Goal: Find specific page/section: Find specific page/section

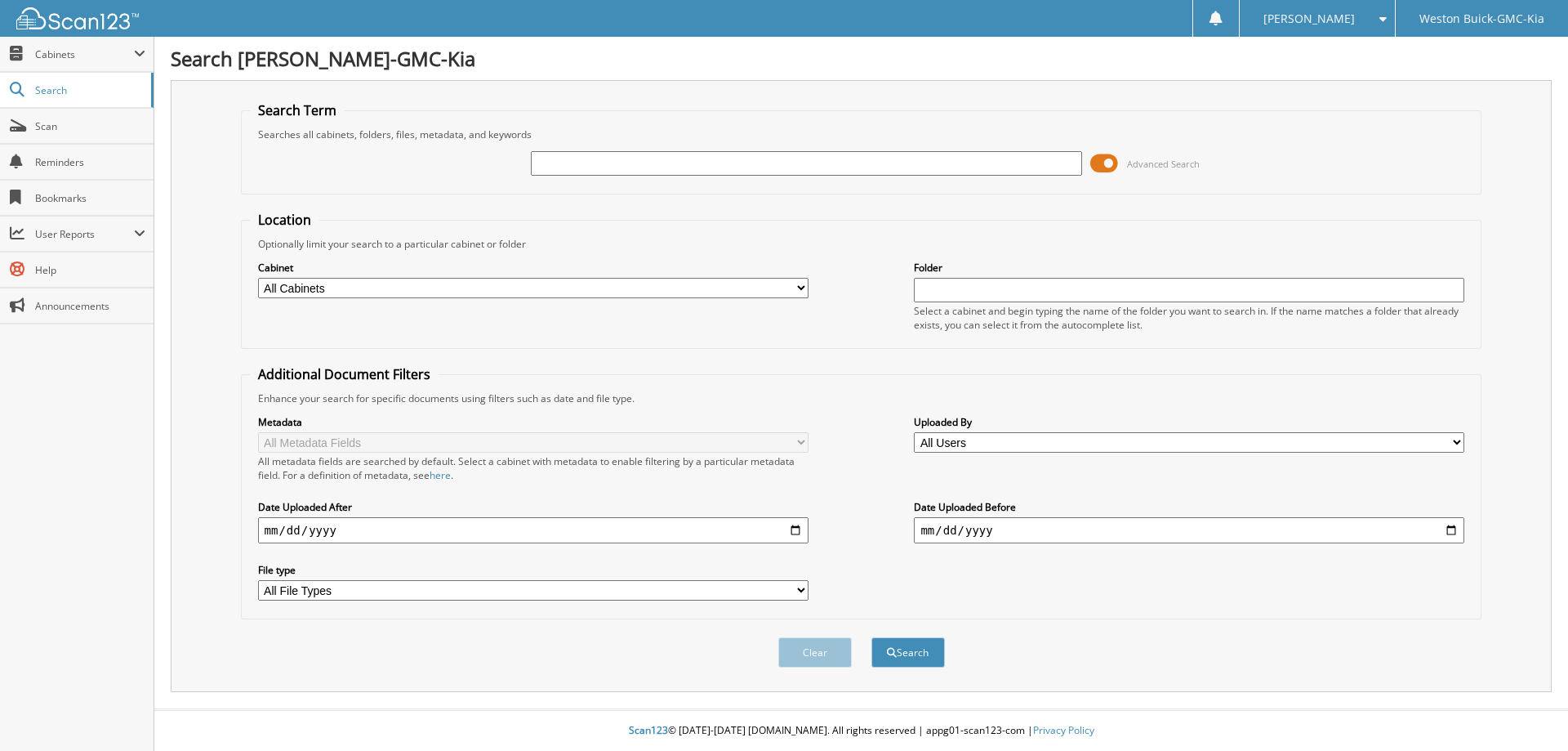
click at [952, 162] on input "text" at bounding box center [806, 162] width 550 height 24
type input "721631"
click at [871, 637] on button "Search" at bounding box center [907, 652] width 73 height 30
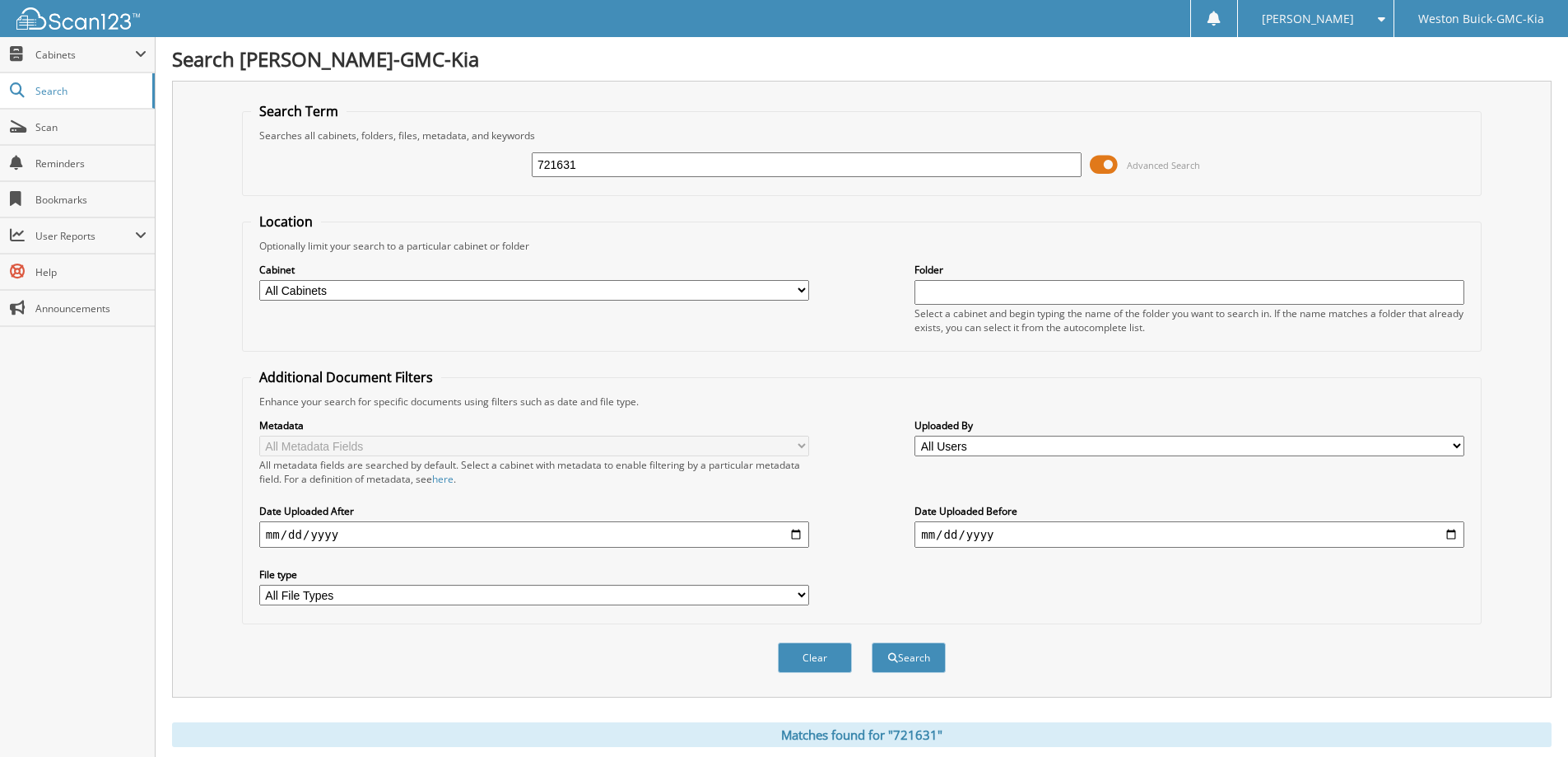
scroll to position [323, 0]
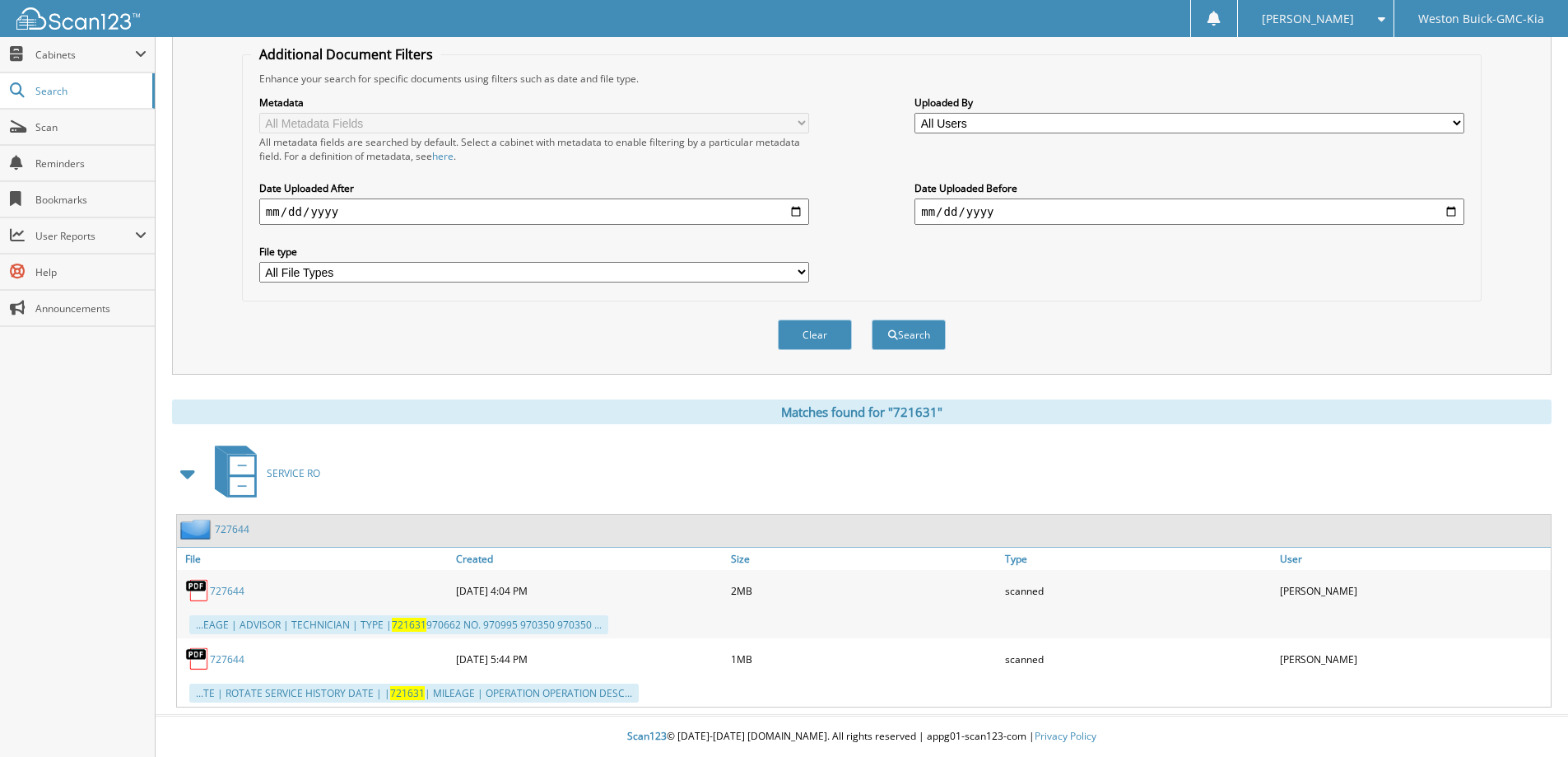
click at [598, 457] on div "SERVICE RO" at bounding box center [862, 473] width 1380 height 65
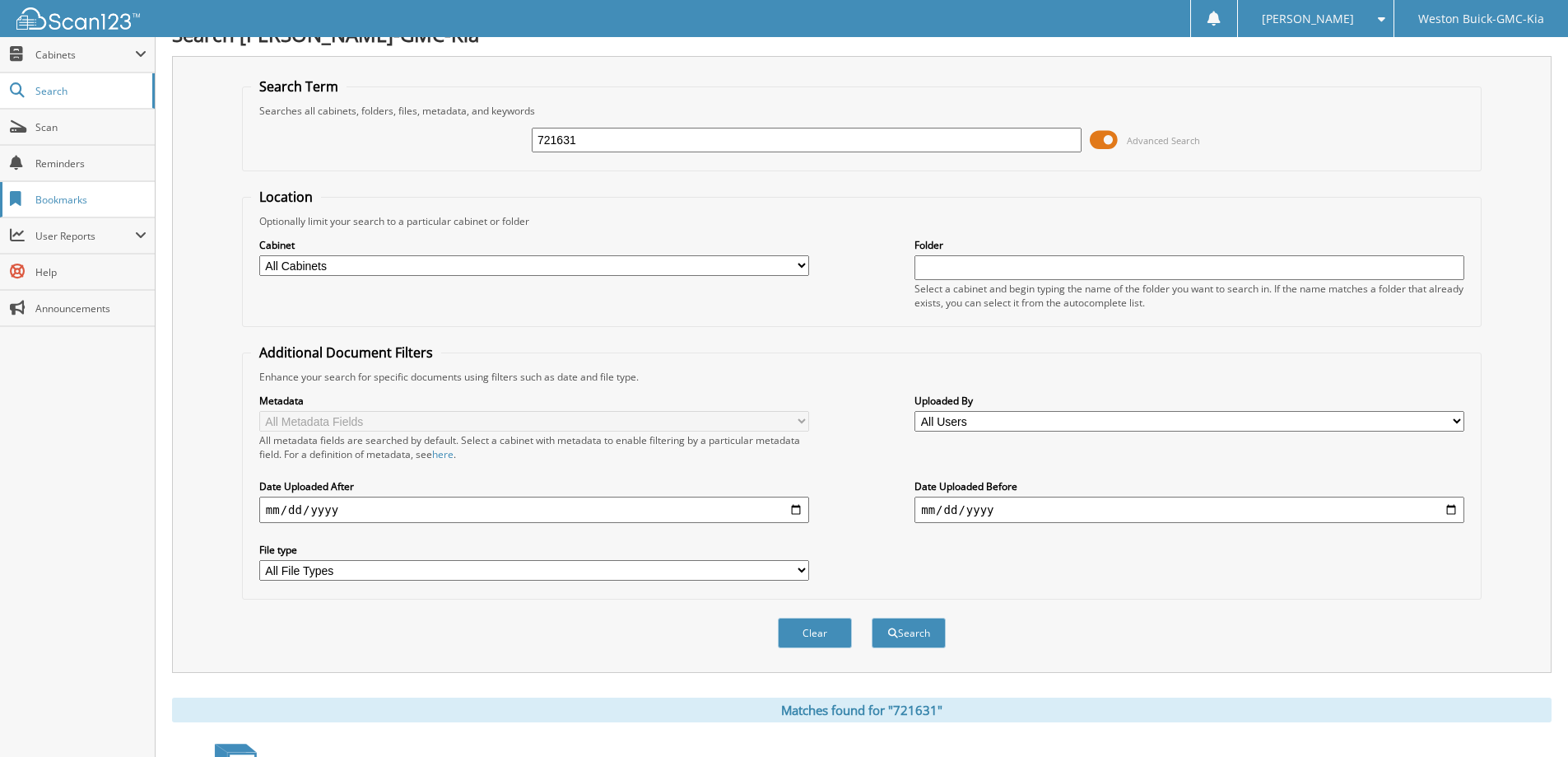
scroll to position [0, 0]
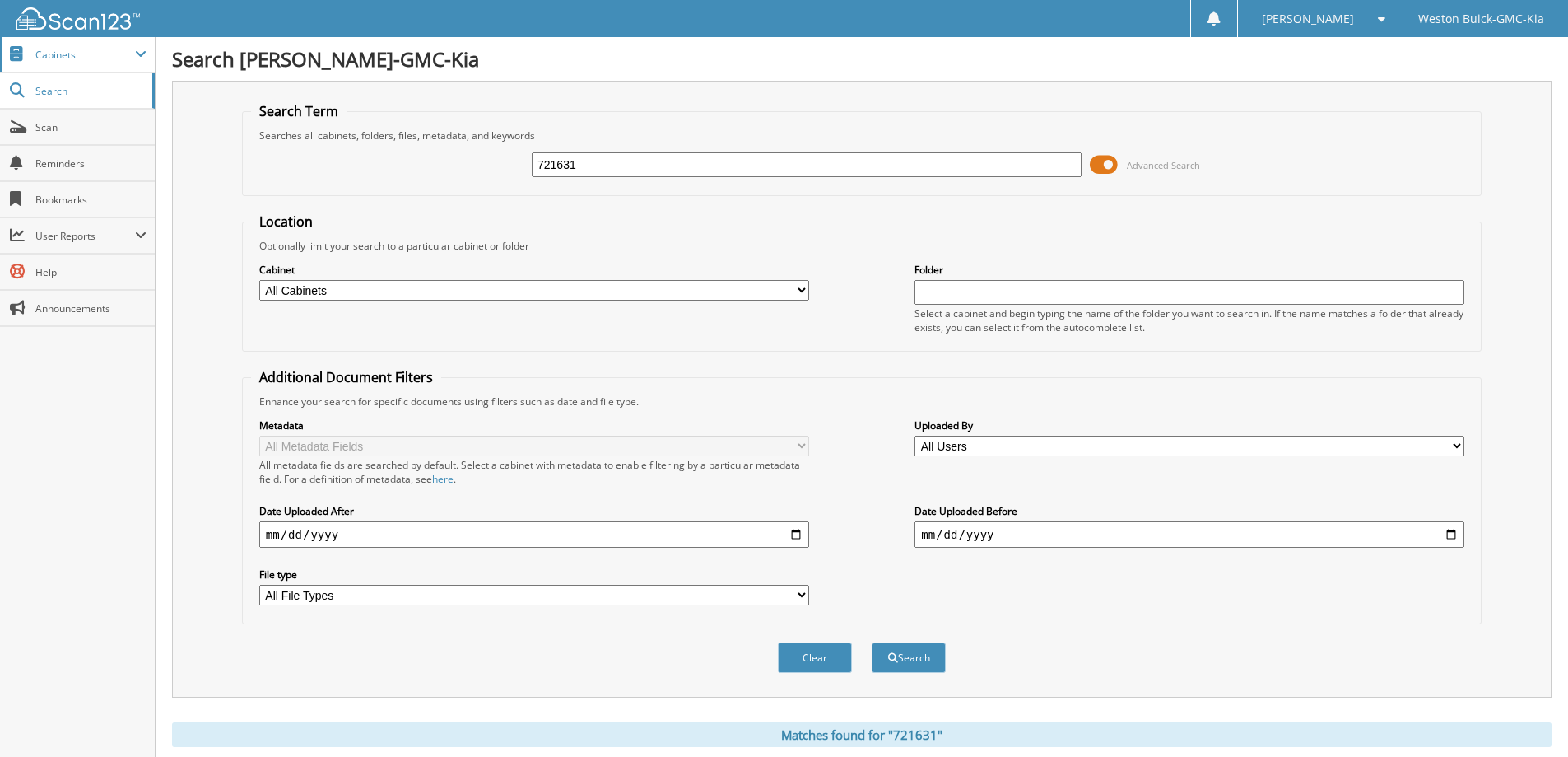
click at [84, 50] on span "Cabinets" at bounding box center [85, 54] width 99 height 14
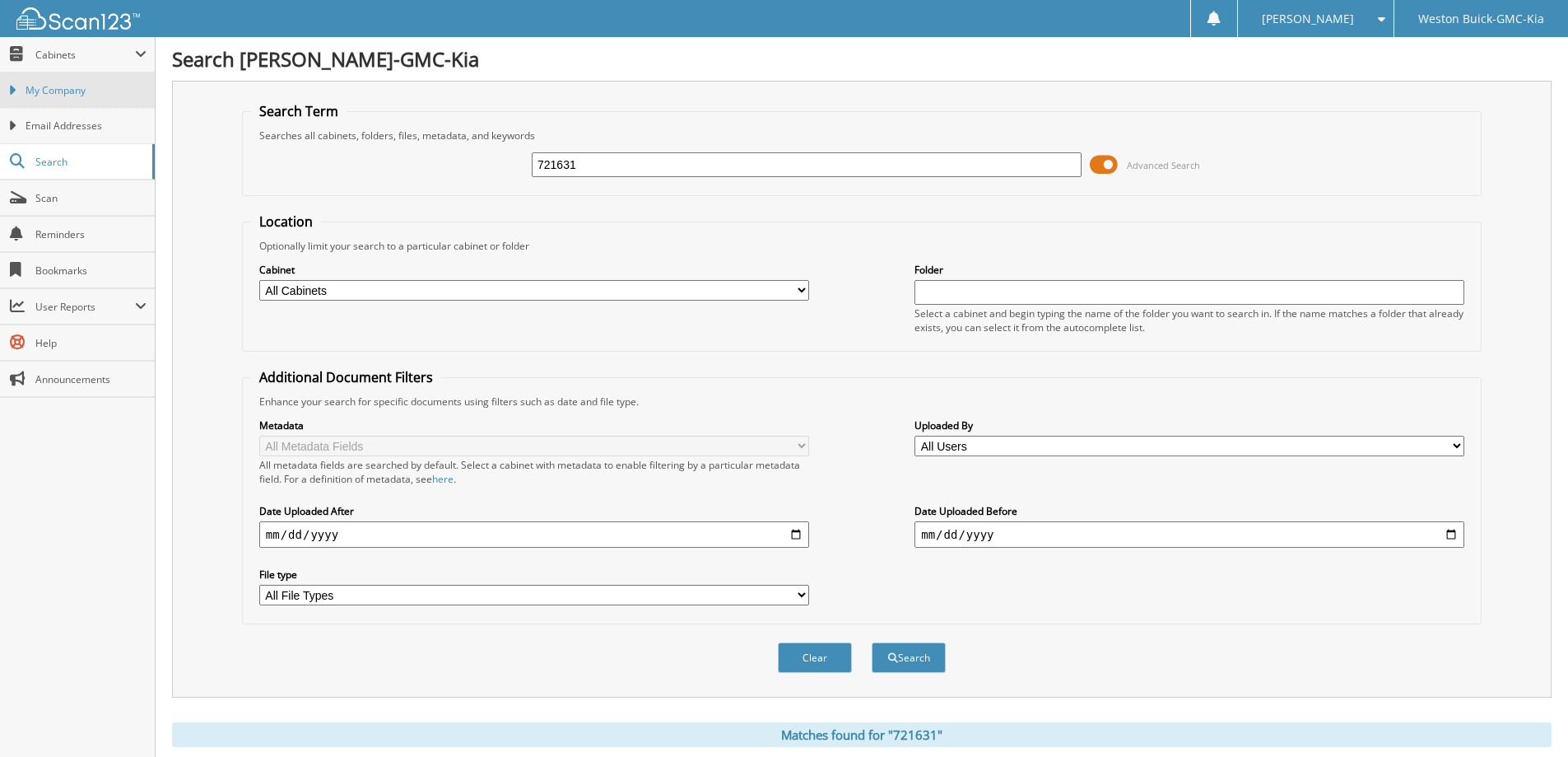
click at [81, 87] on span "My Company" at bounding box center [86, 90] width 121 height 14
